Goal: Information Seeking & Learning: Learn about a topic

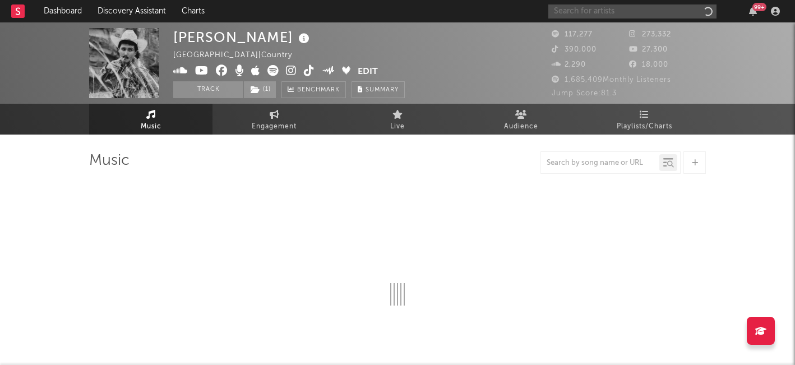
click at [610, 16] on input "text" at bounding box center [632, 11] width 168 height 14
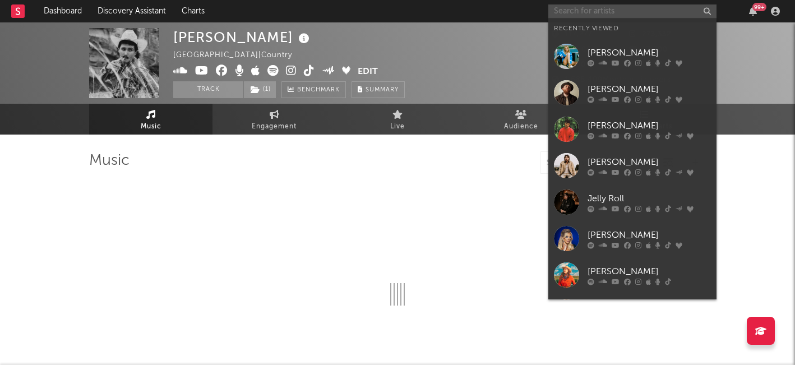
select select "6m"
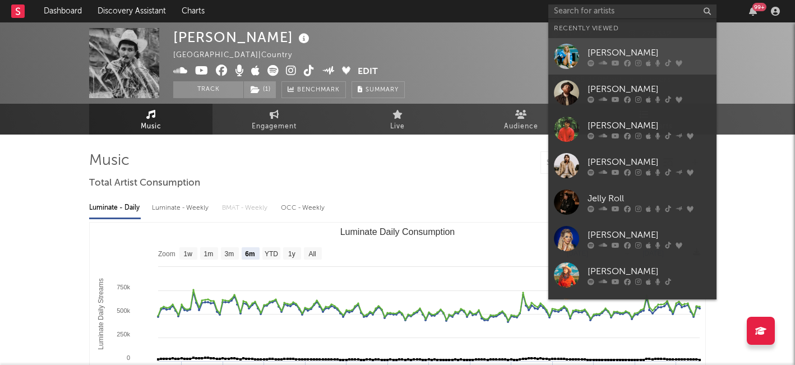
click at [601, 53] on div "[PERSON_NAME]" at bounding box center [648, 52] width 123 height 13
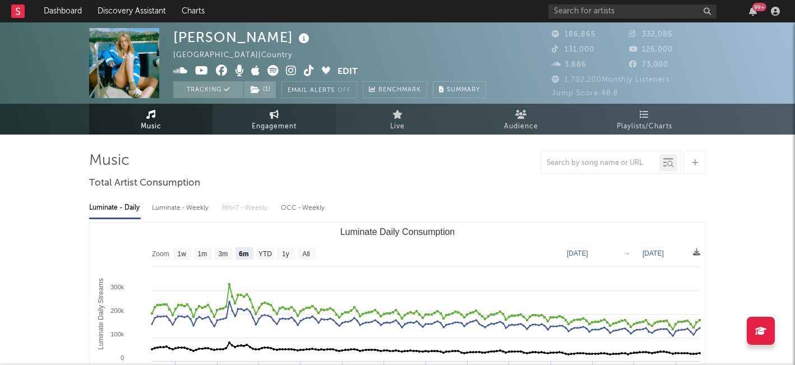
click at [286, 125] on span "Engagement" at bounding box center [274, 126] width 45 height 13
select select "1w"
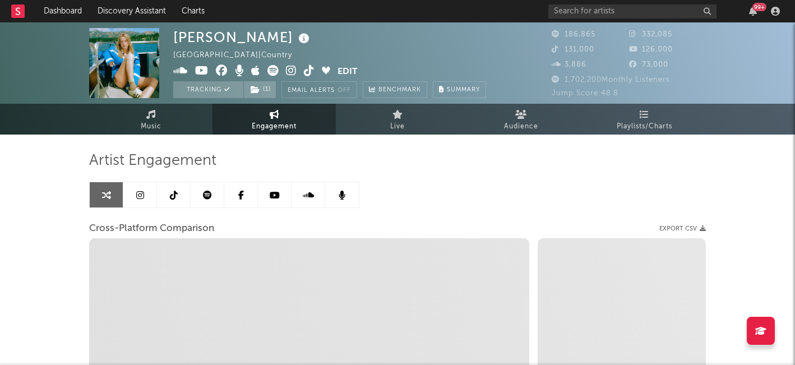
click at [137, 194] on icon at bounding box center [140, 195] width 8 height 9
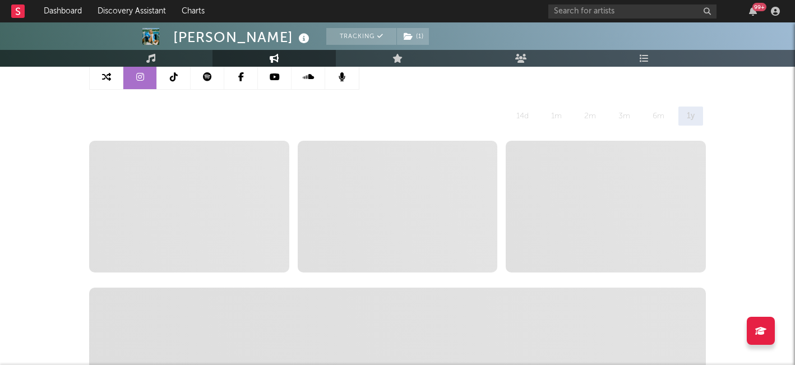
scroll to position [120, 0]
select select "6m"
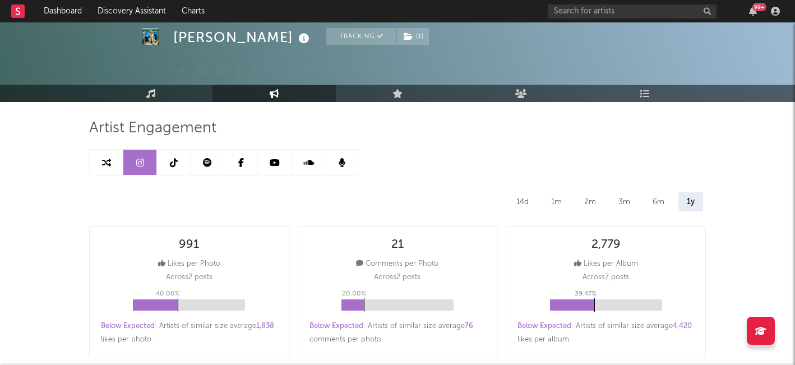
scroll to position [0, 0]
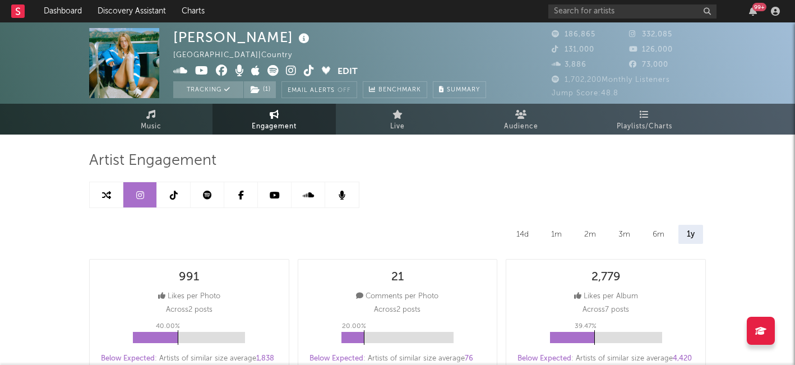
click at [106, 188] on link at bounding box center [107, 194] width 34 height 25
select select "1m"
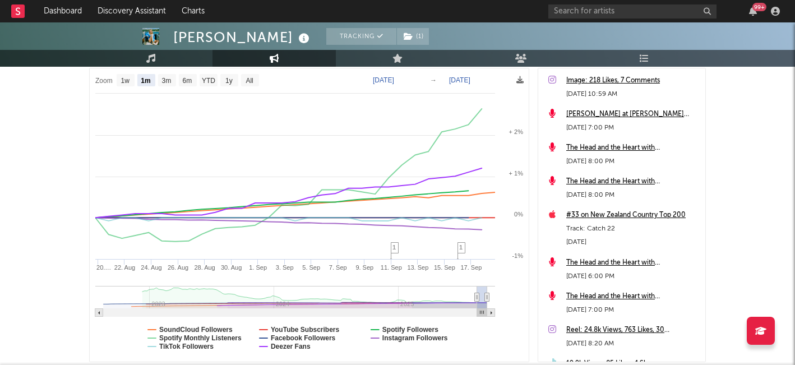
scroll to position [171, 0]
click at [44, 209] on div "[PERSON_NAME] Tracking ( 1 ) [GEOGRAPHIC_DATA] | Country Edit Tracking ( 1 ) Em…" at bounding box center [397, 145] width 795 height 588
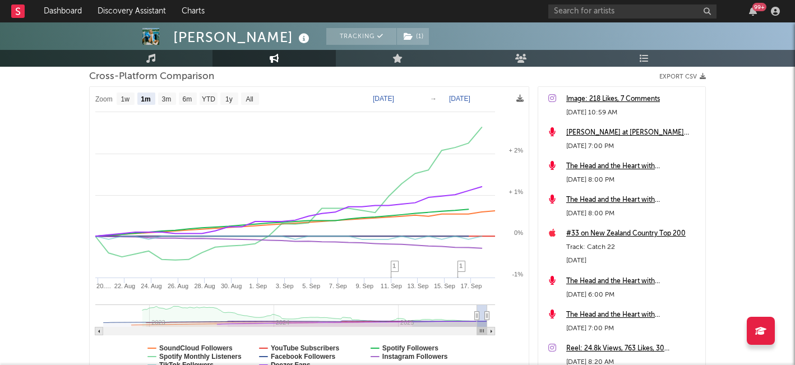
scroll to position [0, 0]
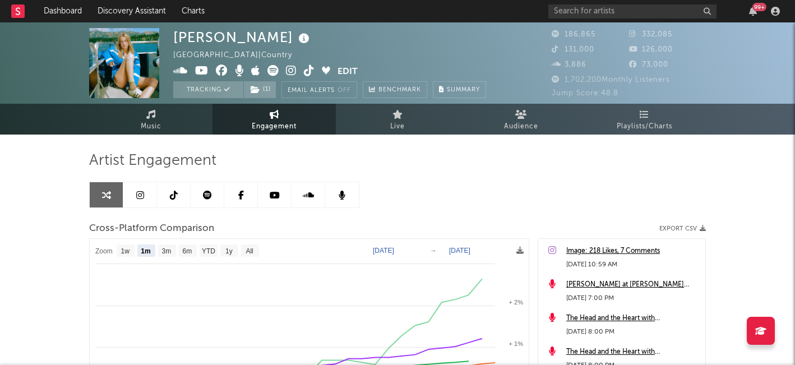
click at [140, 194] on icon at bounding box center [140, 195] width 8 height 9
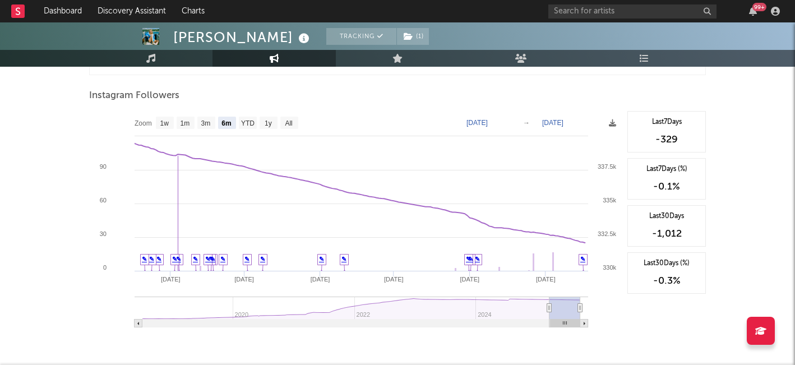
scroll to position [1713, 0]
click at [262, 122] on rect at bounding box center [268, 124] width 18 height 12
select select "1y"
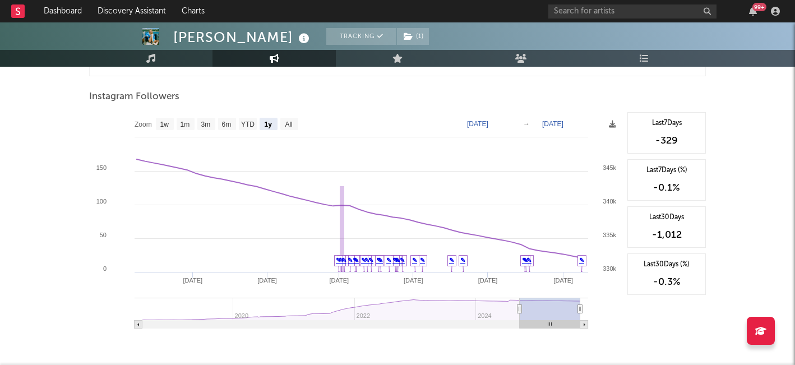
click at [483, 124] on text "[DATE]" at bounding box center [477, 124] width 21 height 8
click at [511, 123] on input "[DATE]" at bounding box center [484, 123] width 52 height 11
type input "[DATE]"
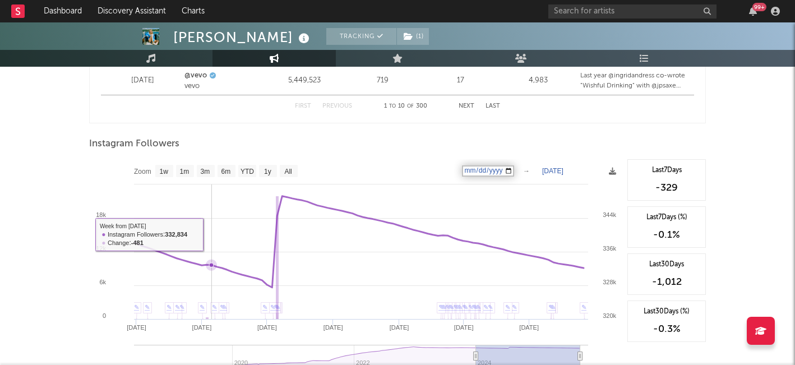
scroll to position [1666, 0]
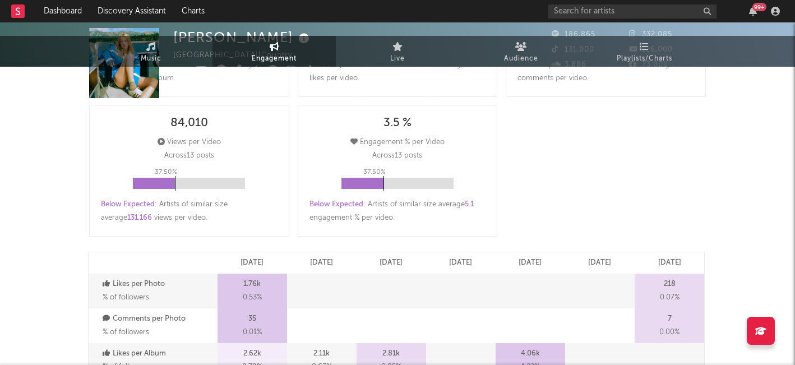
scroll to position [0, 0]
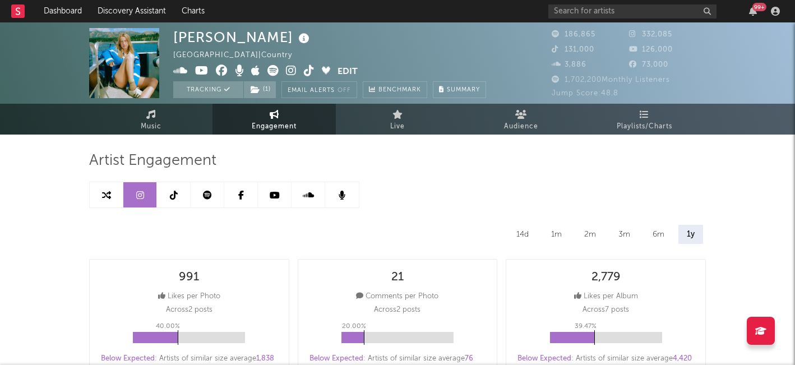
click at [170, 194] on icon at bounding box center [174, 195] width 8 height 9
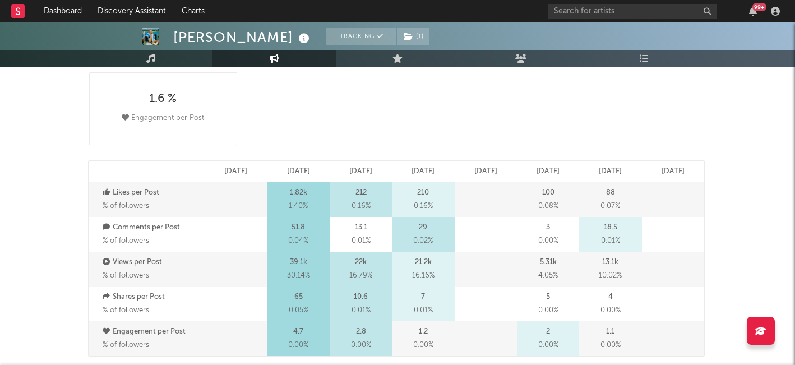
select select "6m"
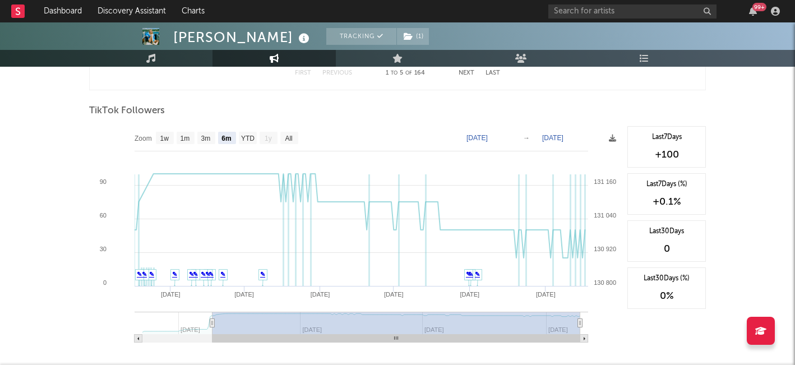
scroll to position [1039, 0]
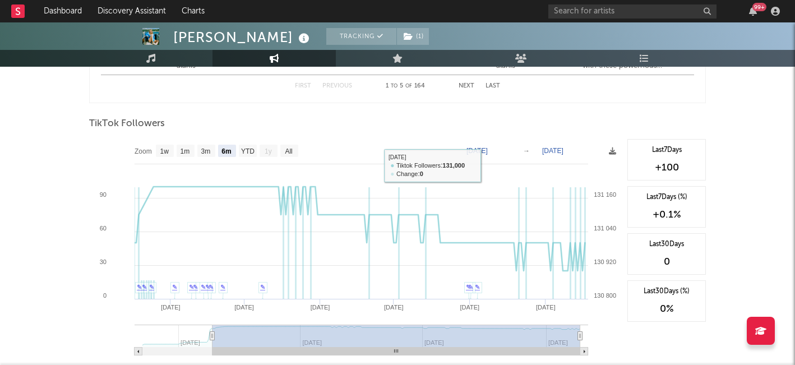
click at [485, 152] on text "[DATE]" at bounding box center [476, 151] width 21 height 8
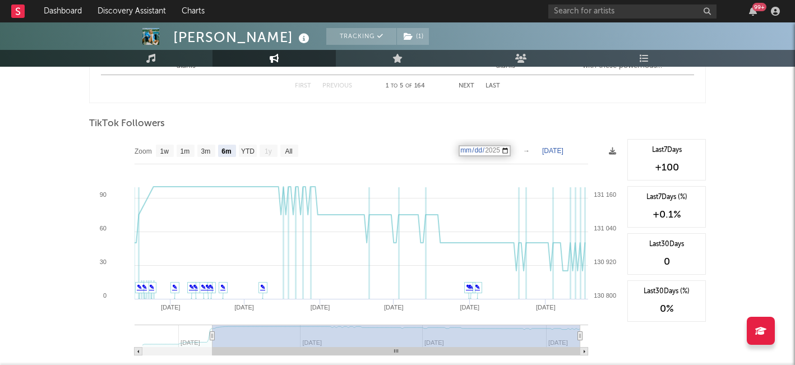
click at [511, 150] on input "[DATE]" at bounding box center [484, 150] width 52 height 11
click at [512, 149] on div "Zoom 1w 1m 3m 6m YTD 1y All [DATE] [DATE] Created with Highcharts 10.3.3 Apr '[…" at bounding box center [355, 251] width 532 height 224
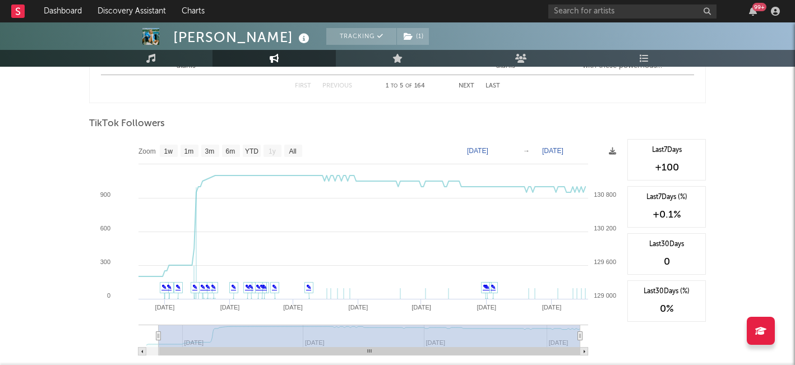
click at [488, 151] on text "[DATE]" at bounding box center [477, 151] width 21 height 8
click at [511, 149] on input "[DATE]" at bounding box center [484, 150] width 52 height 11
type input "[DATE]"
click at [574, 94] on div "First Previous 1 to 5 of 164 Next Last" at bounding box center [397, 86] width 593 height 22
click at [293, 147] on text "All" at bounding box center [292, 151] width 7 height 8
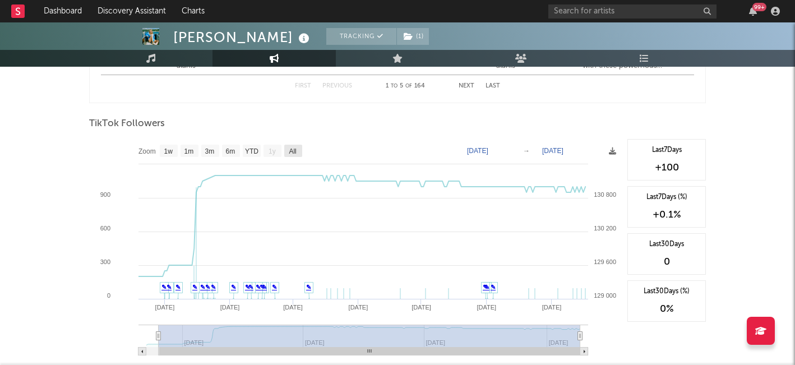
select select "All"
type input "[DATE]"
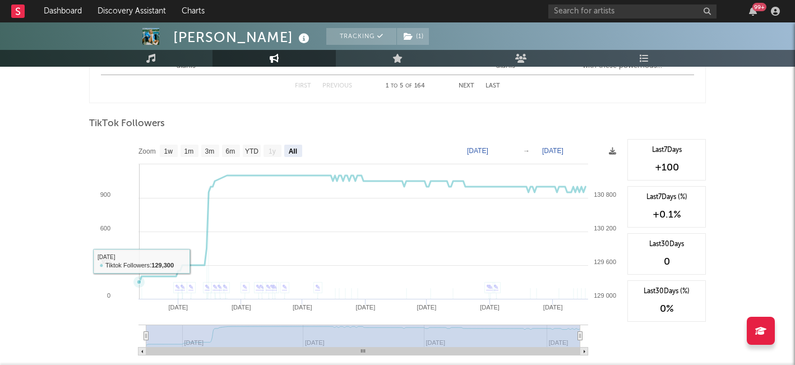
click at [140, 259] on rect at bounding box center [355, 251] width 532 height 224
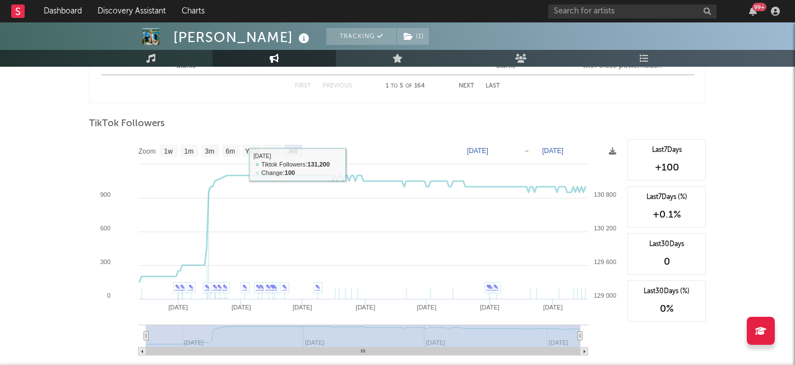
click at [382, 133] on div at bounding box center [397, 136] width 616 height 6
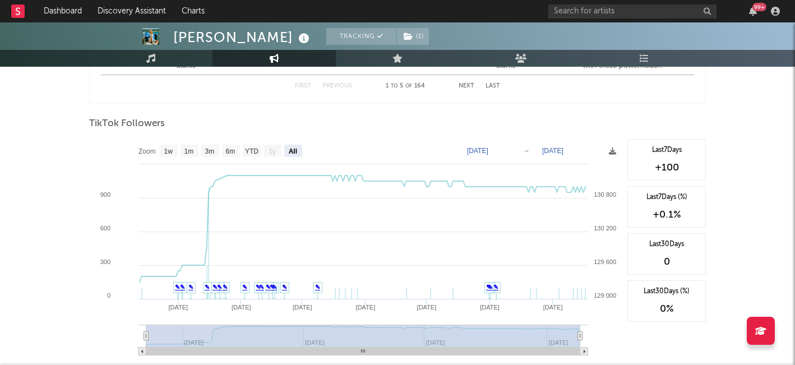
click at [382, 133] on div at bounding box center [397, 136] width 616 height 6
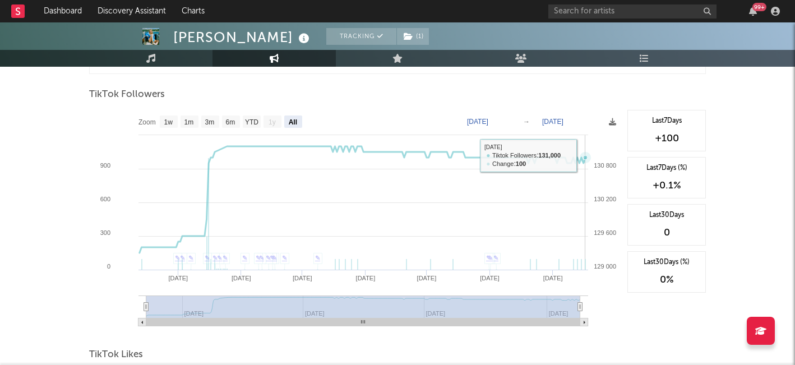
scroll to position [1069, 0]
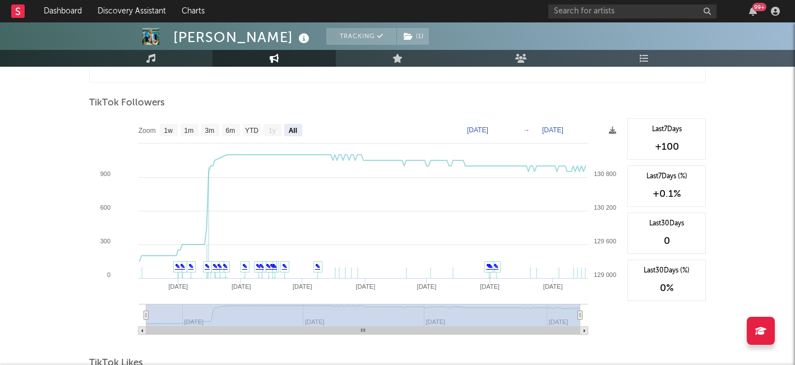
scroll to position [1061, 0]
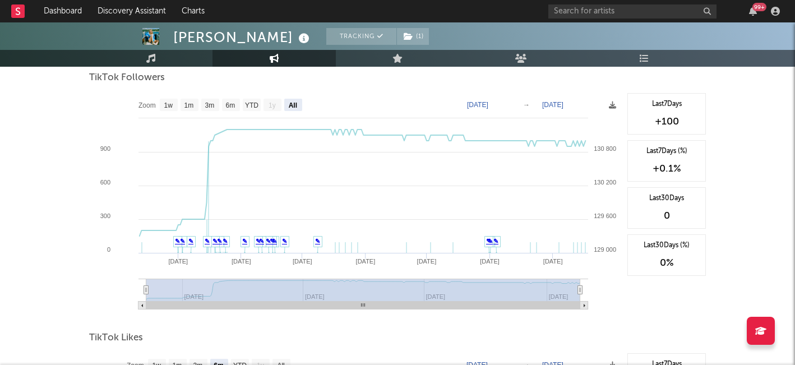
scroll to position [1083, 0]
